Goal: Task Accomplishment & Management: Use online tool/utility

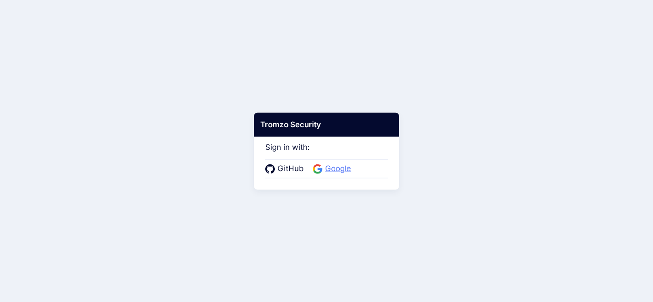
click at [346, 169] on span "Google" at bounding box center [337, 169] width 31 height 12
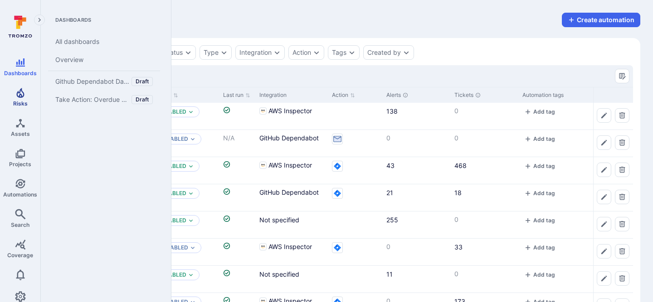
click at [26, 103] on span "Risks" at bounding box center [20, 103] width 15 height 7
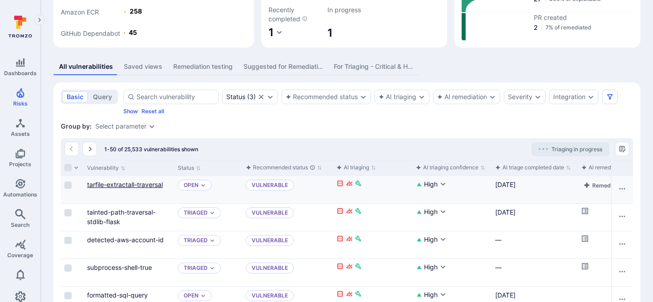
click at [130, 183] on link "tarfile-extractall-traversal" at bounding box center [125, 185] width 76 height 8
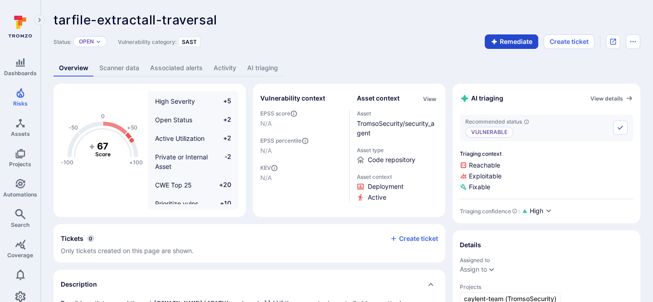
click at [522, 43] on button "Remediate" at bounding box center [512, 41] width 54 height 15
click at [517, 44] on button "Remediate" at bounding box center [512, 41] width 54 height 15
click at [319, 67] on link "AI remediation" at bounding box center [310, 68] width 54 height 17
